Goal: Task Accomplishment & Management: Use online tool/utility

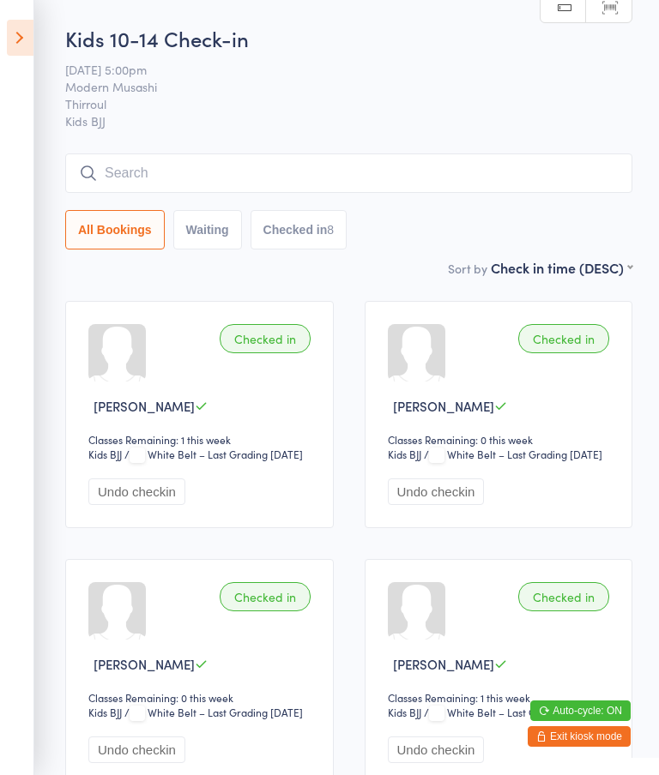
click at [19, 31] on icon at bounding box center [20, 38] width 27 height 36
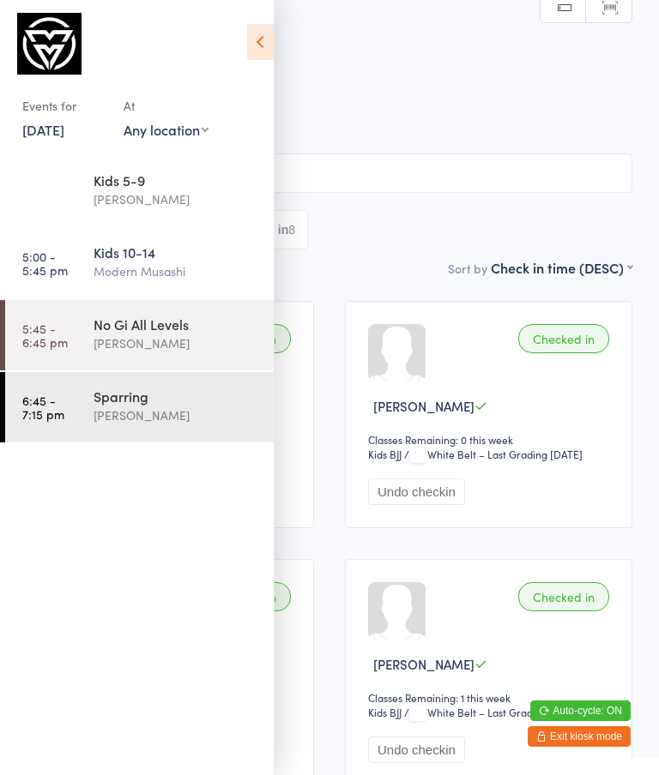
click at [119, 330] on div "No Gi All Levels" at bounding box center [176, 324] width 166 height 19
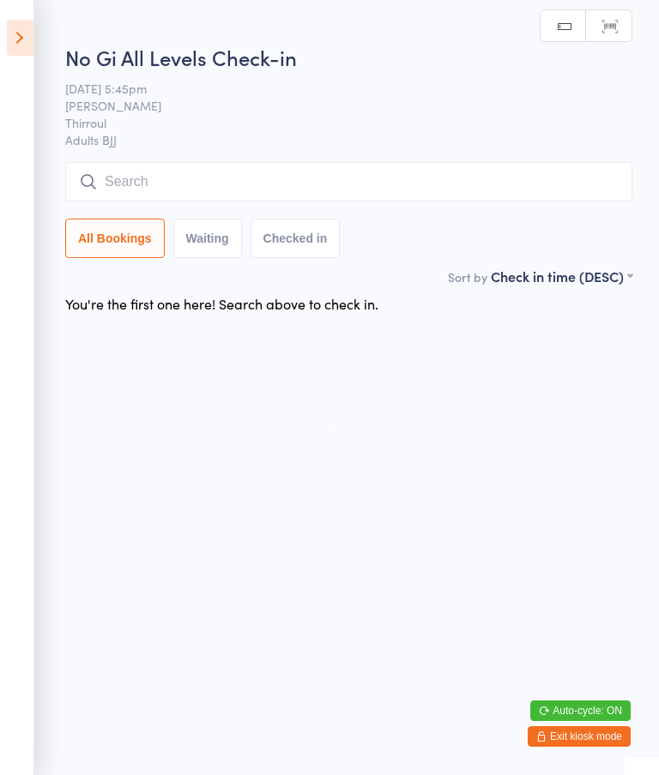
click at [173, 178] on input "search" at bounding box center [348, 181] width 567 height 39
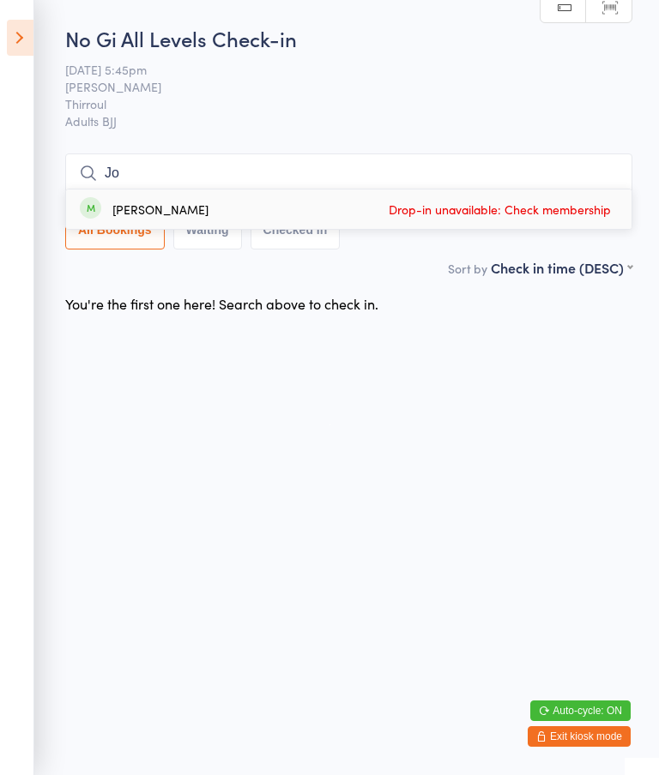
type input "Jo"
click at [563, 21] on link "Manual search" at bounding box center [562, 7] width 45 height 33
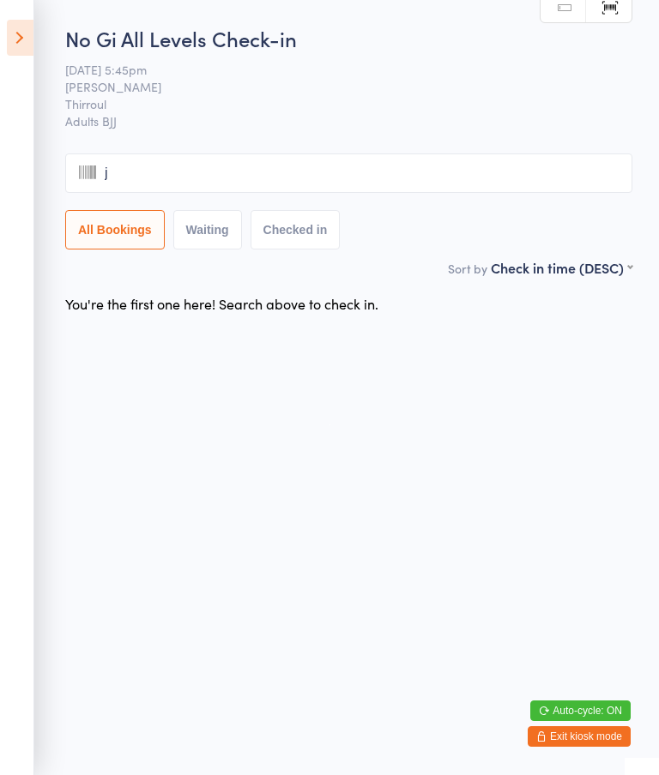
type input "jo"
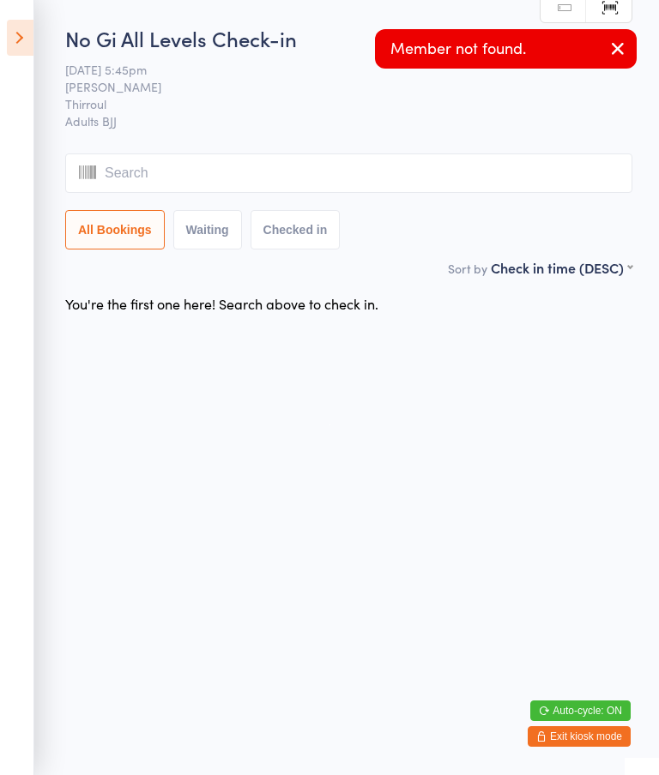
click at [623, 37] on button "button" at bounding box center [618, 49] width 38 height 39
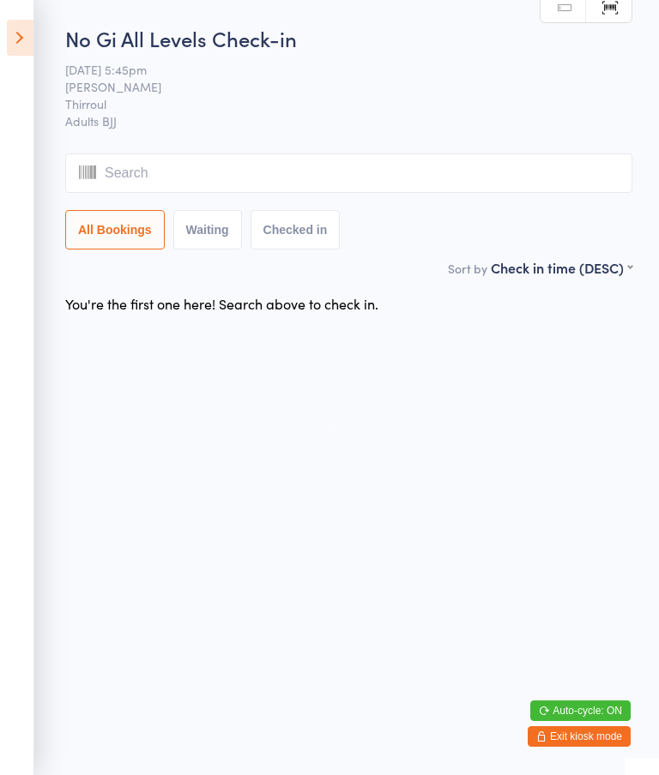
click at [569, 2] on link "Manual search" at bounding box center [562, 7] width 45 height 33
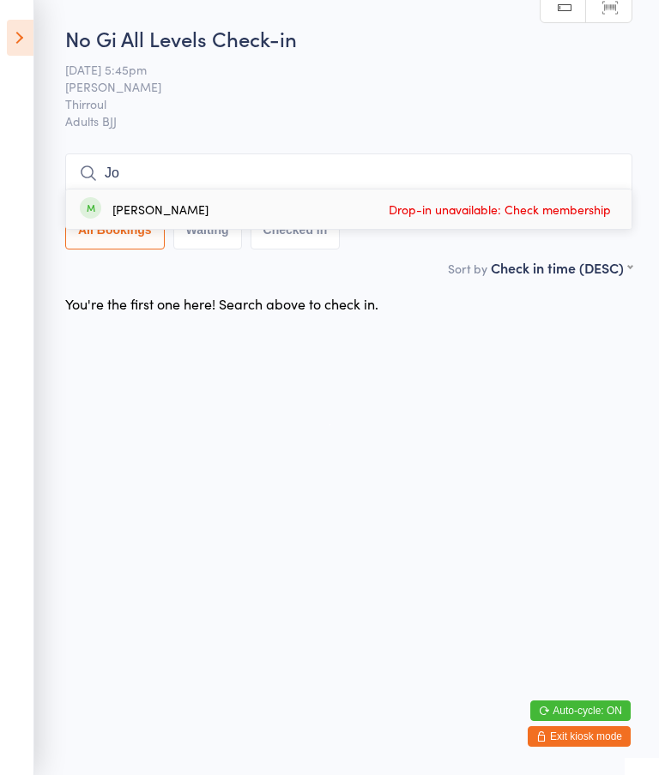
type input "J"
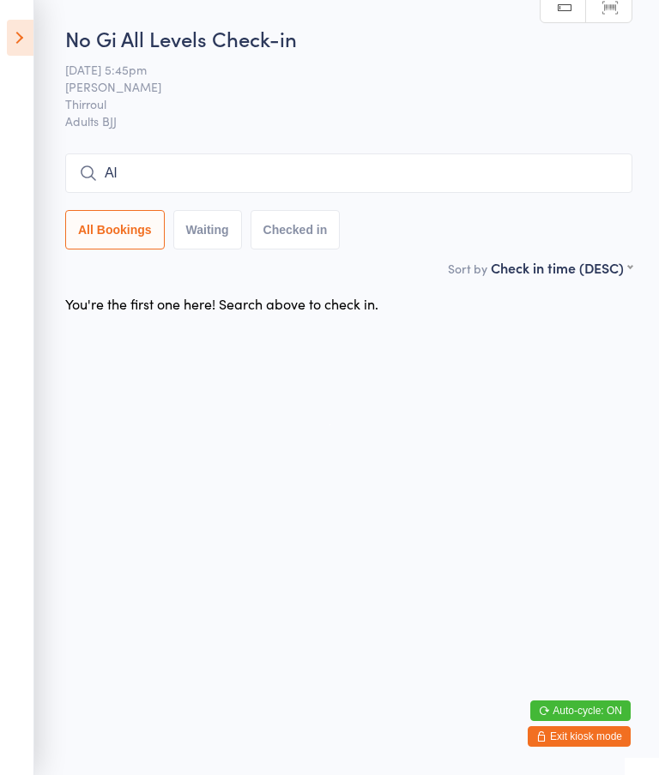
type input "A"
type input "Pall"
click at [18, 29] on icon at bounding box center [20, 38] width 27 height 36
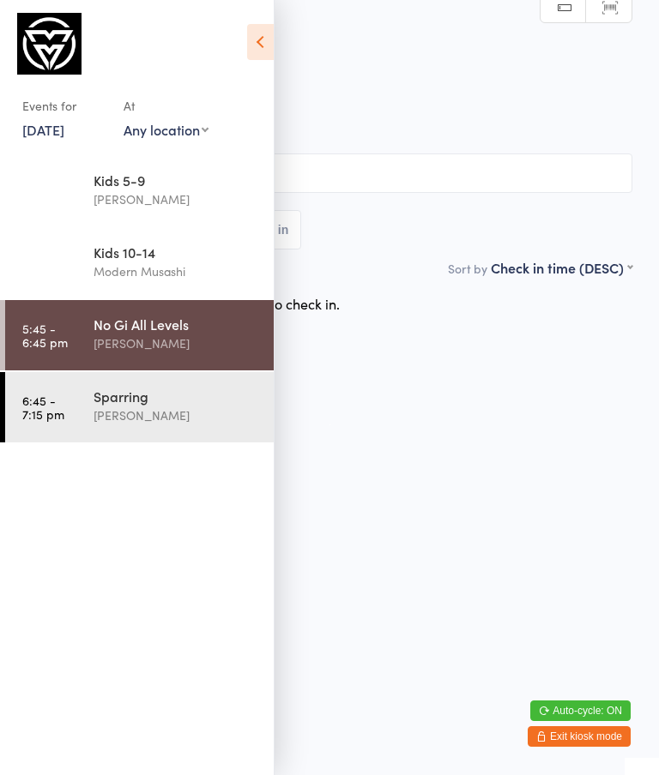
click at [218, 341] on div "[PERSON_NAME]" at bounding box center [176, 344] width 166 height 20
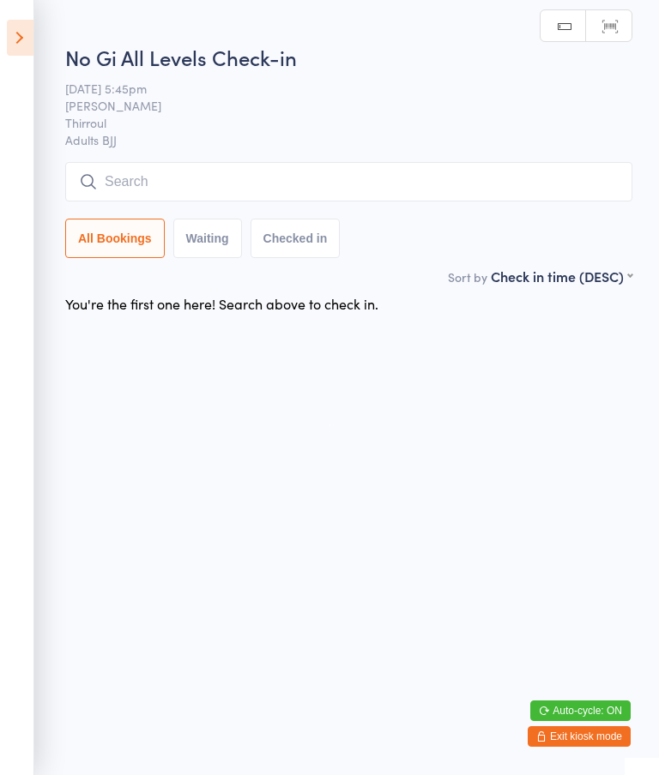
click at [324, 200] on input "search" at bounding box center [348, 181] width 567 height 39
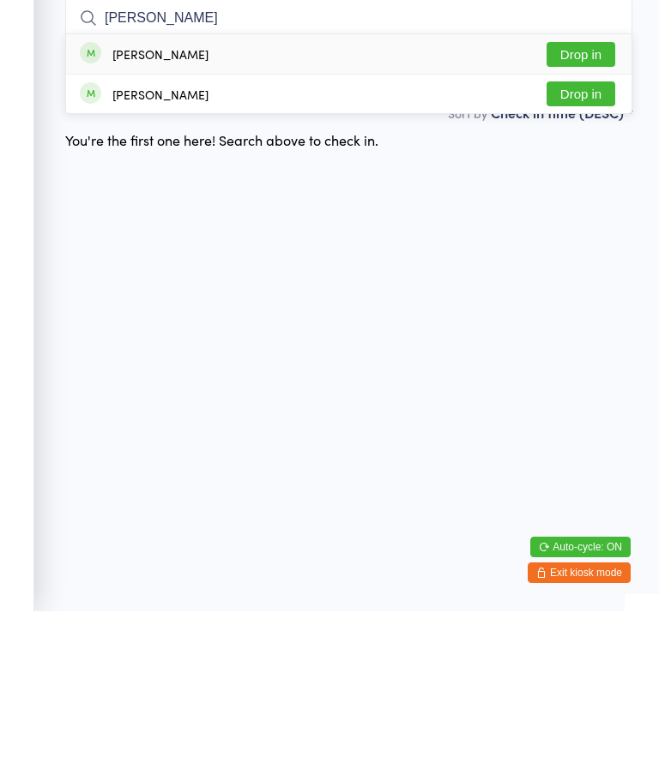
type input "[PERSON_NAME]"
click at [236, 198] on div "[PERSON_NAME] Drop in" at bounding box center [348, 217] width 565 height 39
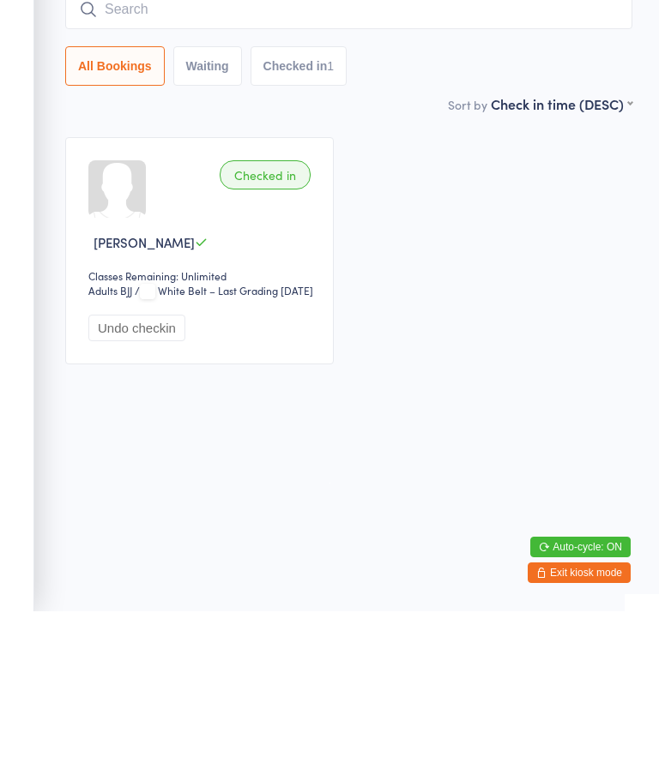
click at [271, 324] on div "Checked in" at bounding box center [265, 338] width 91 height 29
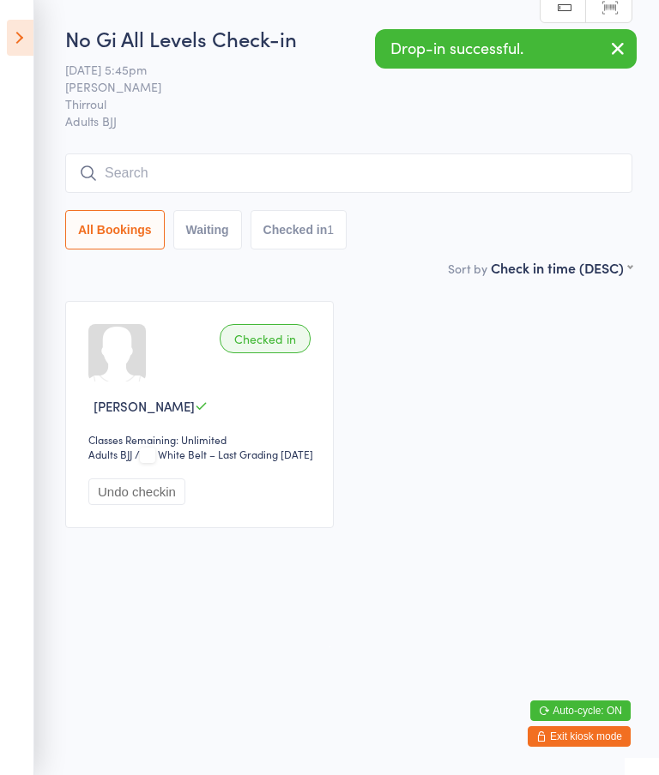
click at [503, 514] on div "Checked in [PERSON_NAME] Classes Remaining: Unlimited Adults BJJ Adults BJJ / W…" at bounding box center [349, 415] width 598 height 258
